Goal: Information Seeking & Learning: Learn about a topic

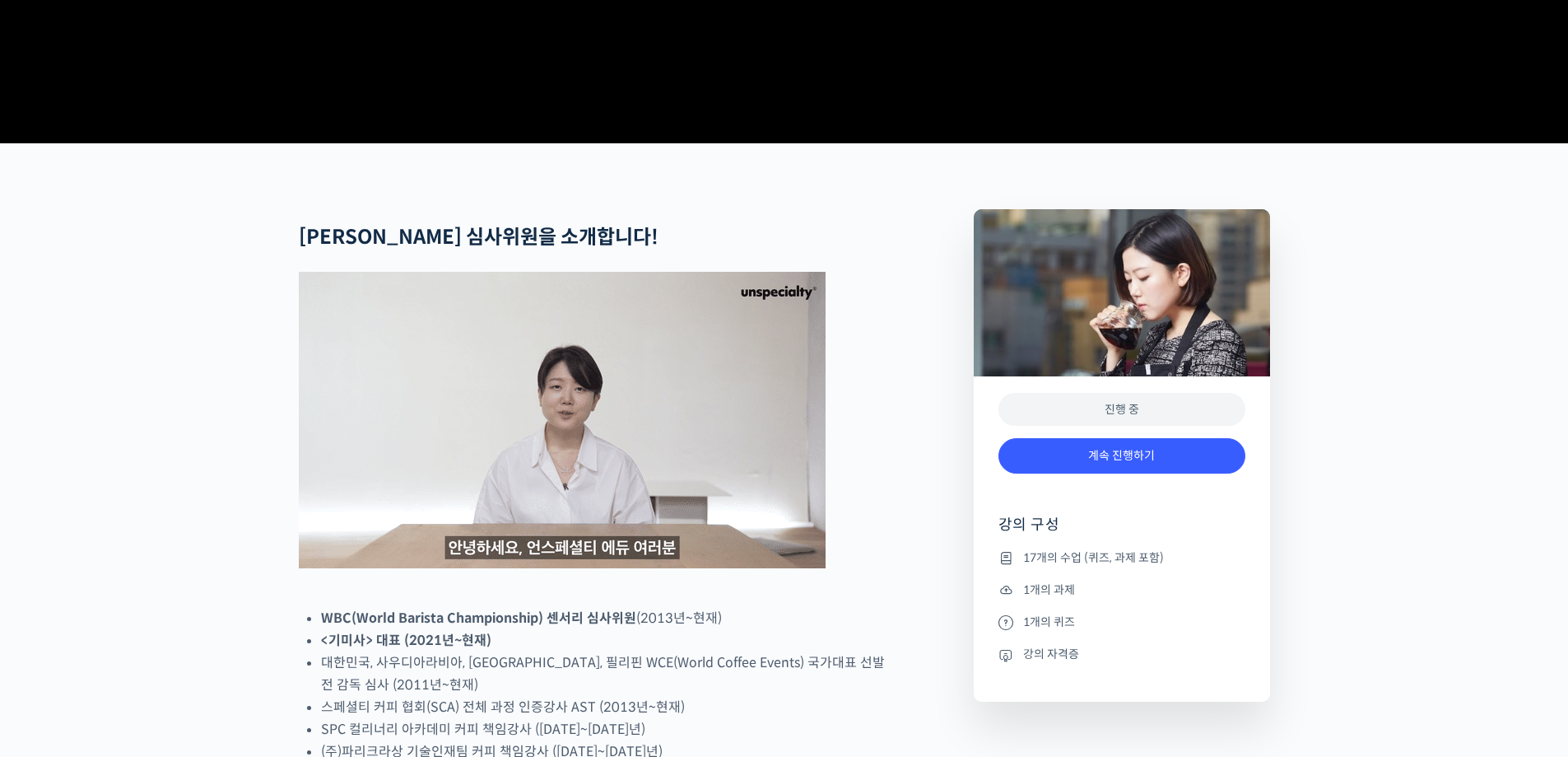
scroll to position [659, 0]
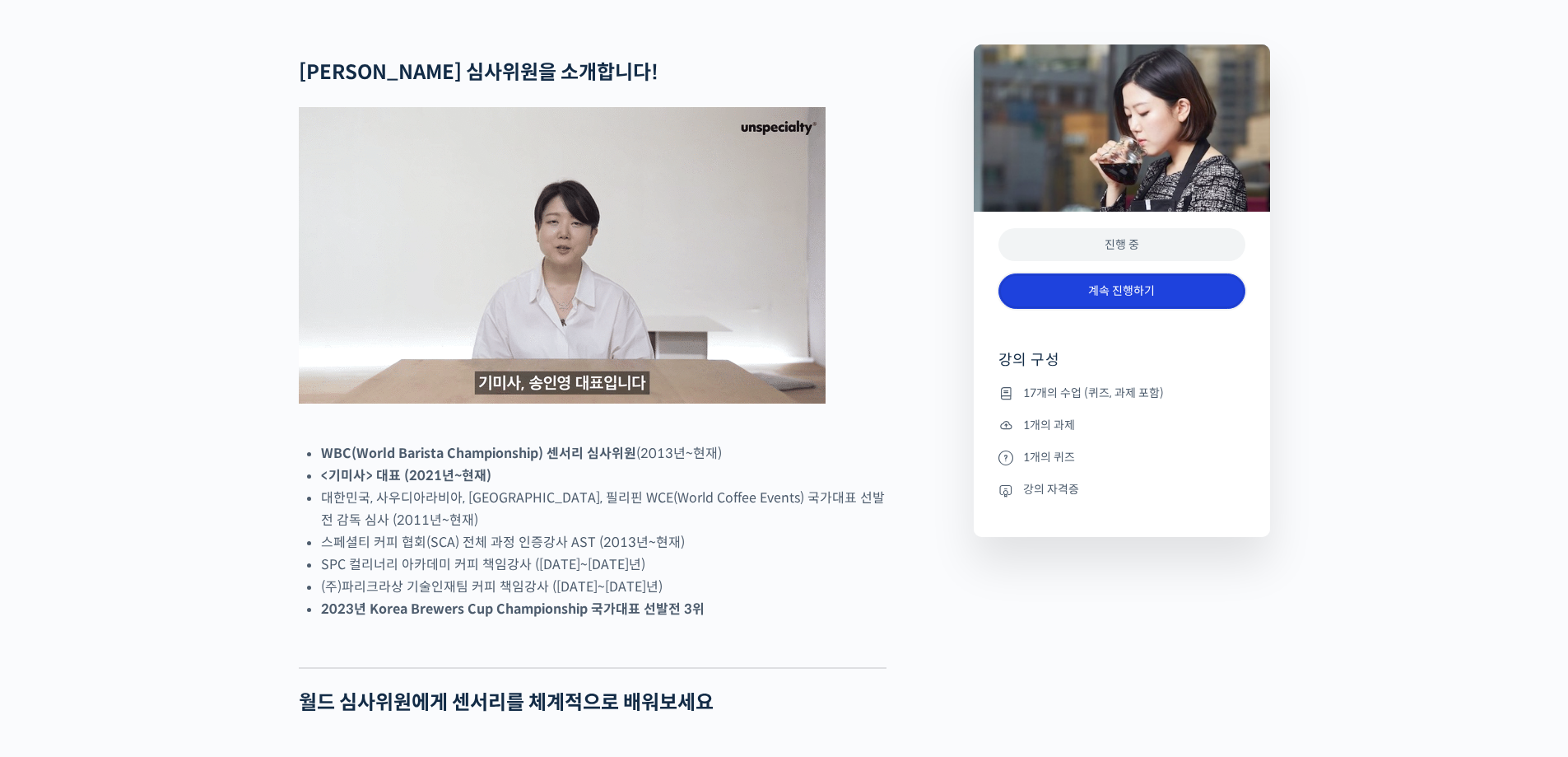
click at [1155, 309] on link "계속 진행하기" at bounding box center [1122, 291] width 247 height 35
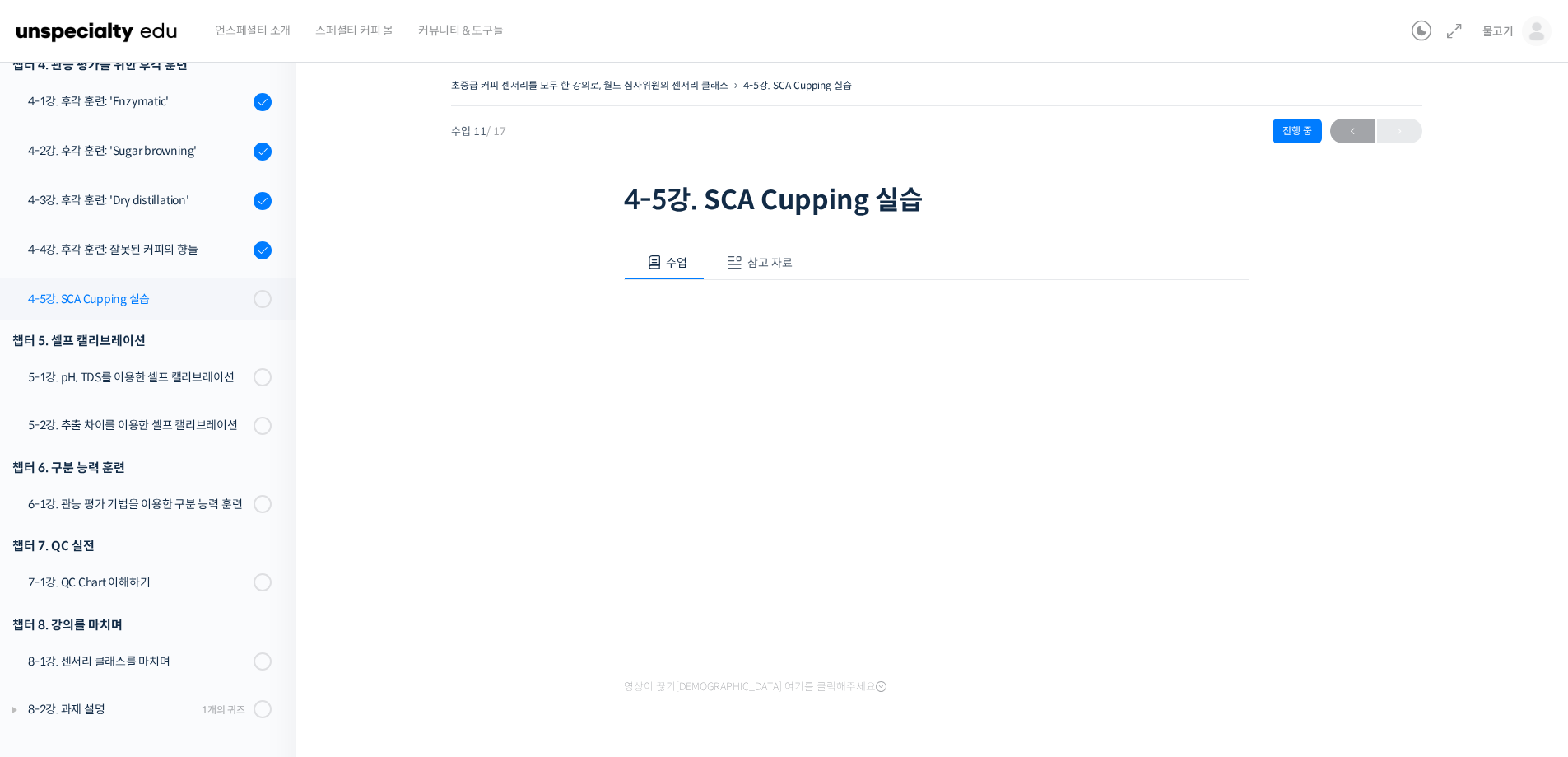
click at [138, 300] on div "4-5강. SCA Cupping 실습" at bounding box center [138, 299] width 221 height 18
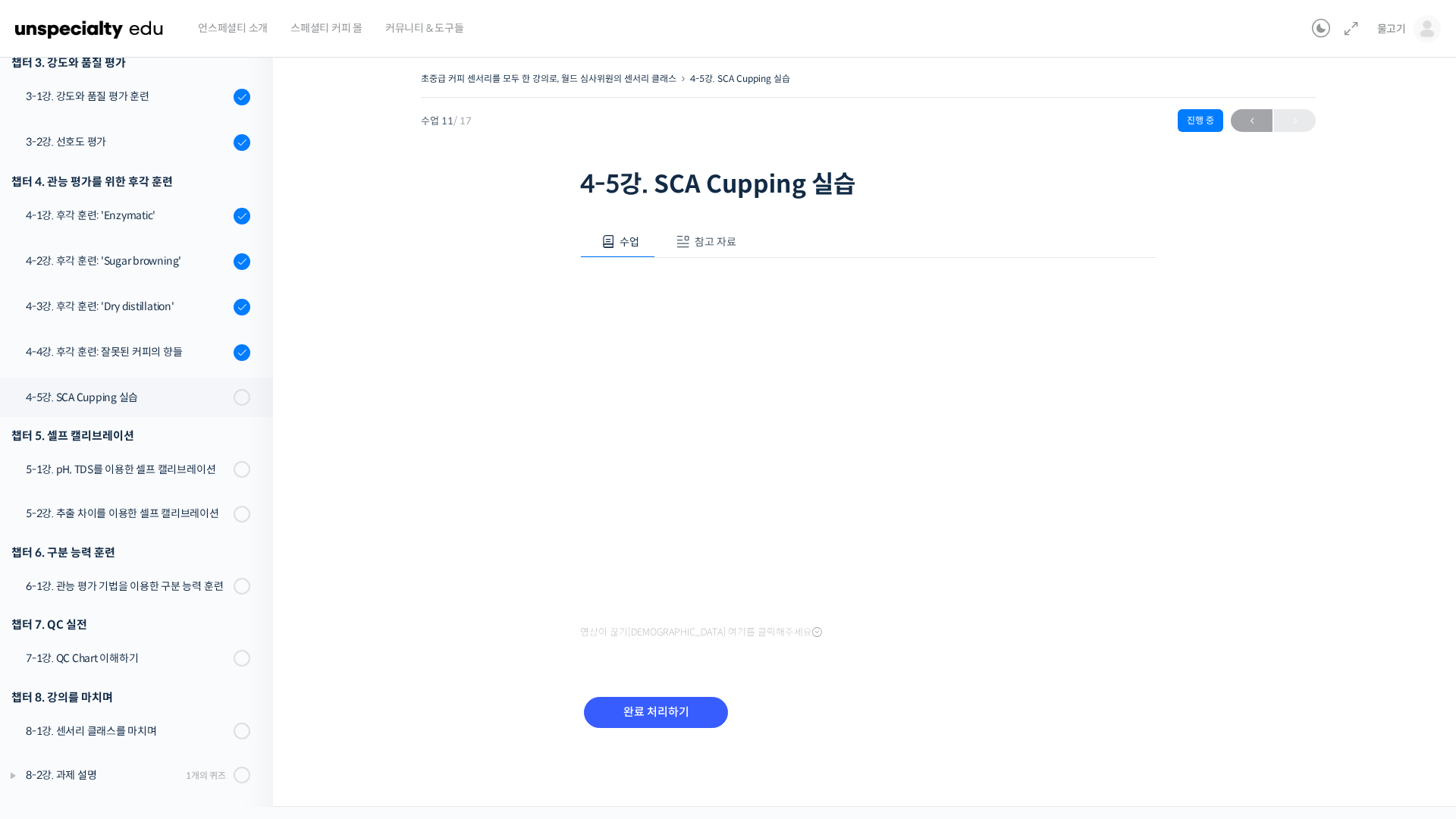
scroll to position [440, 0]
